Goal: Transaction & Acquisition: Purchase product/service

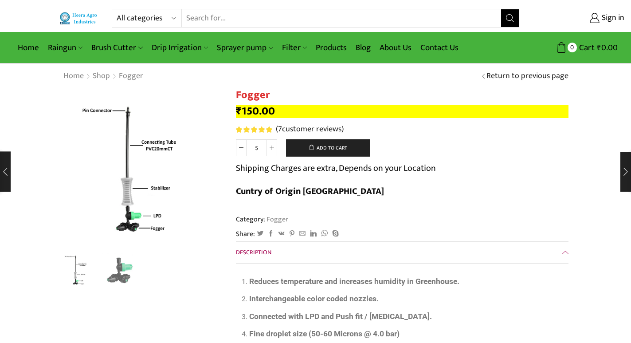
click at [300, 17] on input "Search input" at bounding box center [341, 18] width 319 height 18
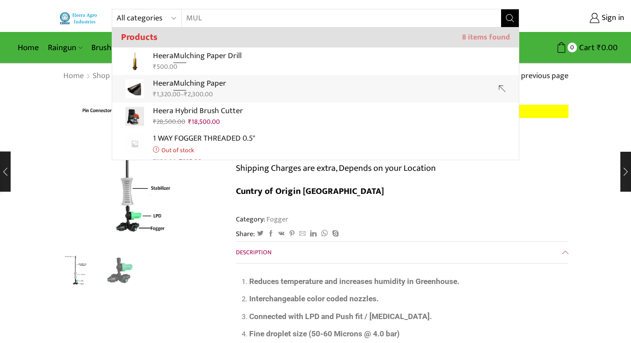
click at [214, 85] on p "Heera Mul ching Paper" at bounding box center [189, 83] width 73 height 13
type input "Heera Mulching Paper"
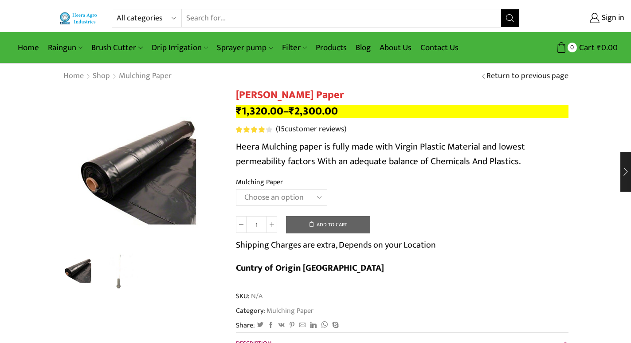
click at [300, 196] on select "Choose an option 1000 X 20 X 400 1000 X 25 X 400 1000 X 30 X 400 750 X 20 X 400…" at bounding box center [281, 197] width 91 height 16
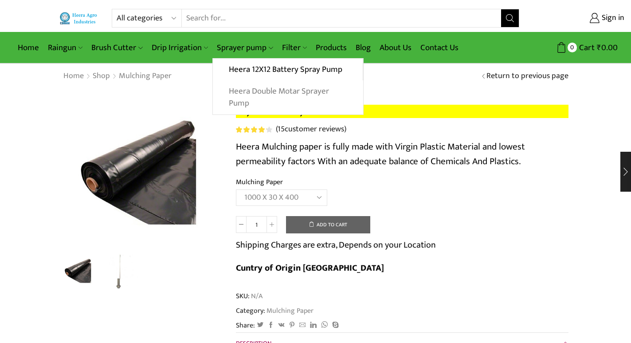
click at [236, 189] on select "Choose an option 1000 X 20 X 400 1000 X 25 X 400 1000 X 30 X 400 750 X 20 X 400…" at bounding box center [281, 197] width 91 height 16
select select "1000-x-30-x-400"
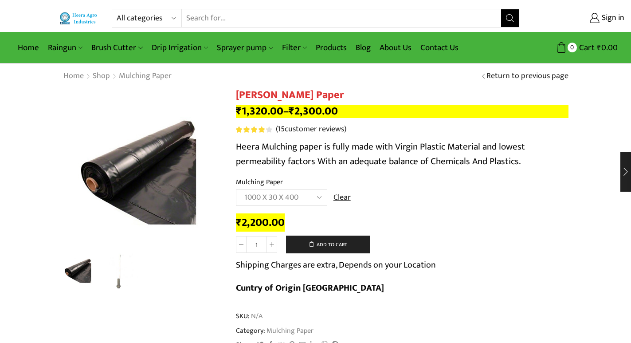
click at [432, 203] on td "Choose an option 1000 X 20 X 400 1000 X 25 X 400 1000 X 30 X 400 750 X 20 X 400…" at bounding box center [402, 201] width 332 height 24
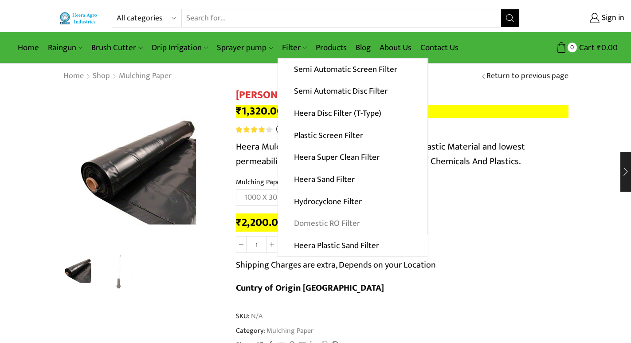
click at [324, 222] on link "Domestic RO Filter" at bounding box center [352, 223] width 149 height 22
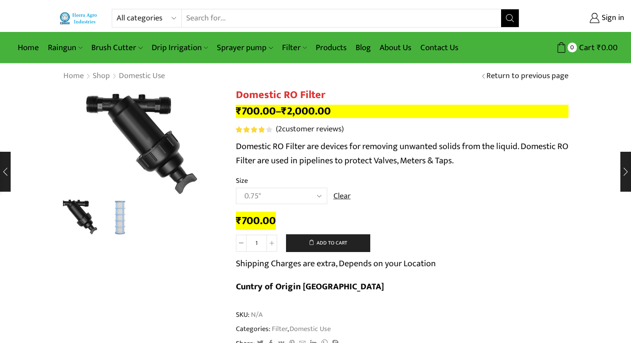
click at [301, 197] on select "Choose an option 0.75" 1" 1.5" 2"" at bounding box center [281, 195] width 91 height 16
click at [236, 187] on select "Choose an option 0.75" 1" 1.5" 2"" at bounding box center [281, 195] width 91 height 16
select select "1""
click at [285, 12] on input "Search input" at bounding box center [341, 18] width 319 height 18
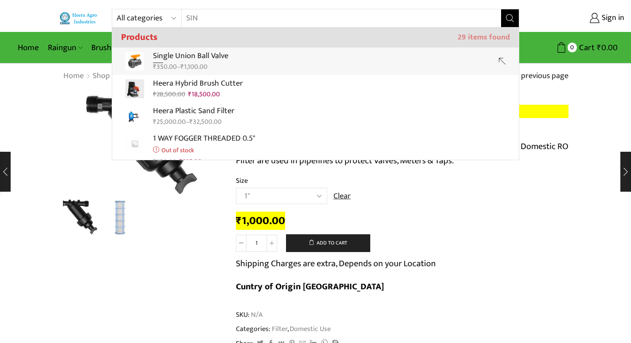
click at [225, 59] on p "Sin gle Union Ball Valve" at bounding box center [190, 56] width 75 height 13
type input "Single Union Ball Valve"
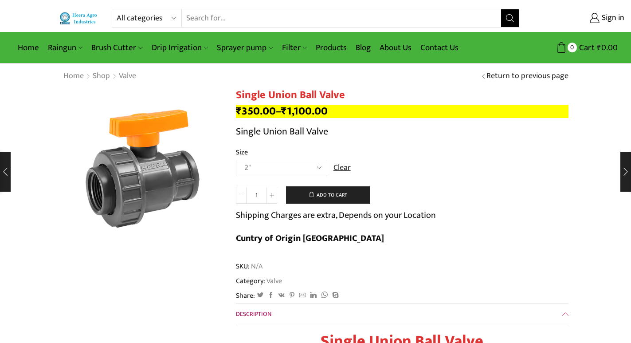
drag, startPoint x: 0, startPoint y: 0, endPoint x: 281, endPoint y: 164, distance: 325.5
click at [281, 164] on select "Choose an option 2" 2.5" 3"" at bounding box center [281, 168] width 91 height 16
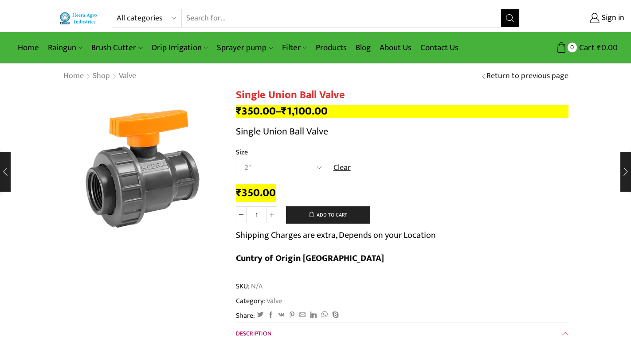
click at [236, 160] on select "Choose an option 2" 2.5" 3"" at bounding box center [281, 168] width 91 height 16
click at [276, 19] on input "Search input" at bounding box center [341, 18] width 319 height 18
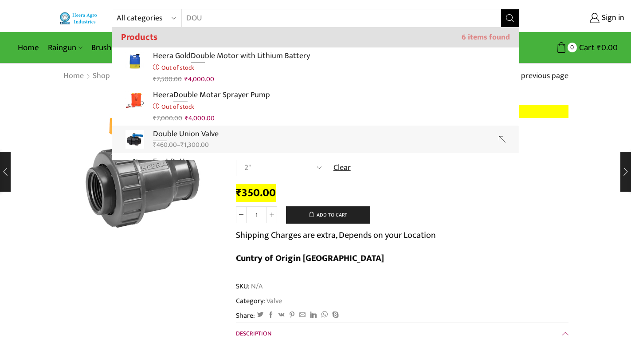
click at [239, 133] on link "Dou ble Union Valve ₹ 460.00 – ₹ 1,300.00" at bounding box center [315, 138] width 406 height 27
type input "Double Union Valve"
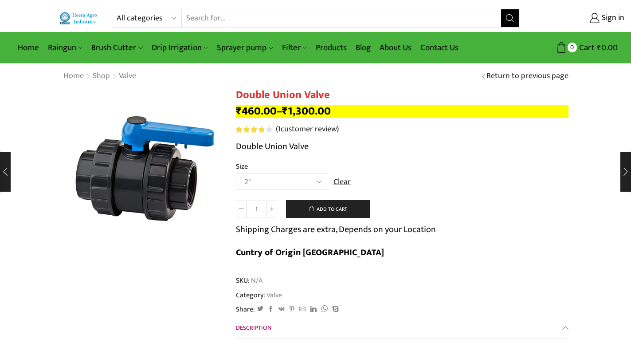
drag, startPoint x: 0, startPoint y: 0, endPoint x: 286, endPoint y: 180, distance: 337.9
click at [286, 181] on select "Choose an option 2" 2.5" 3"" at bounding box center [281, 181] width 91 height 16
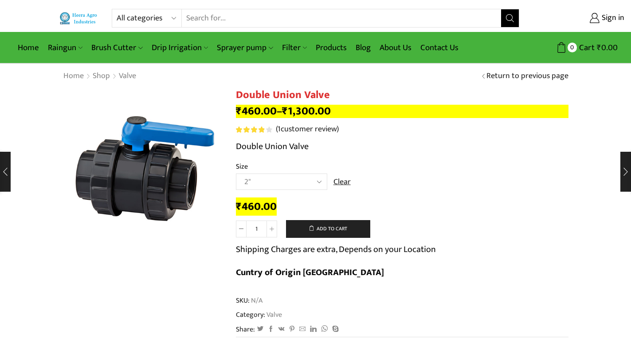
click at [236, 173] on select "Choose an option 2" 2.5" 3"" at bounding box center [281, 181] width 91 height 16
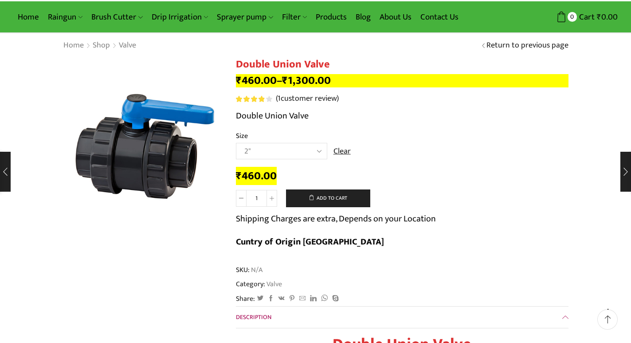
scroll to position [44, 0]
